Goal: Check status

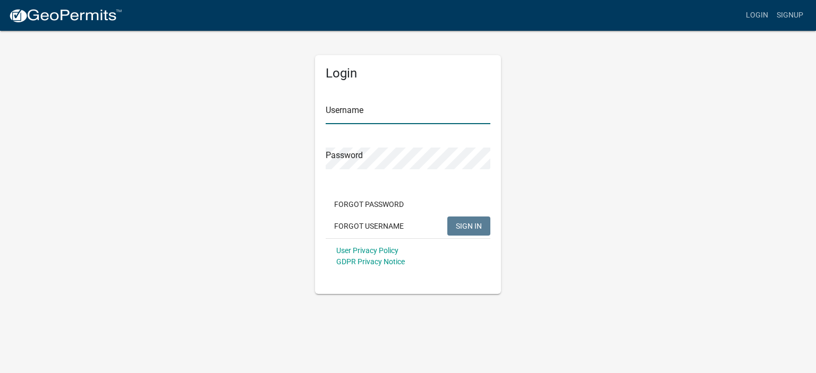
type input "Don"
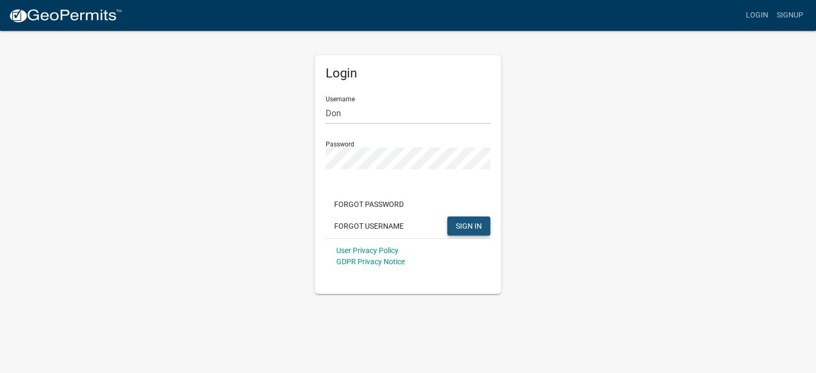
click at [463, 226] on span "SIGN IN" at bounding box center [469, 226] width 26 height 9
